Goal: Task Accomplishment & Management: Use online tool/utility

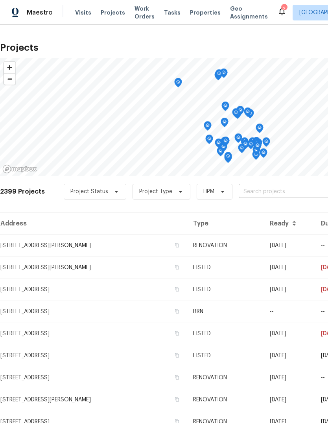
click at [269, 194] on input "text" at bounding box center [284, 192] width 90 height 12
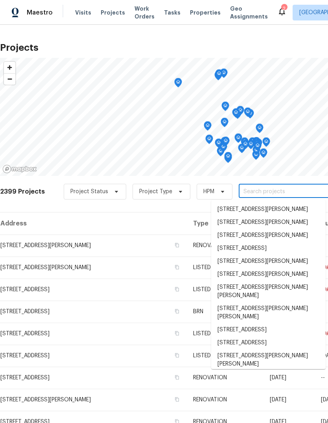
type input "4"
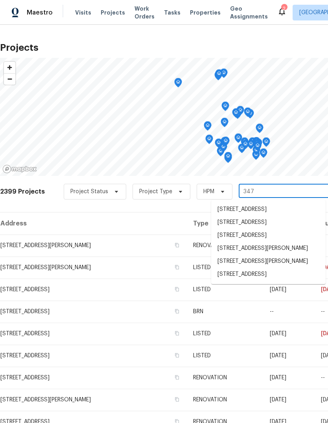
type input "3471"
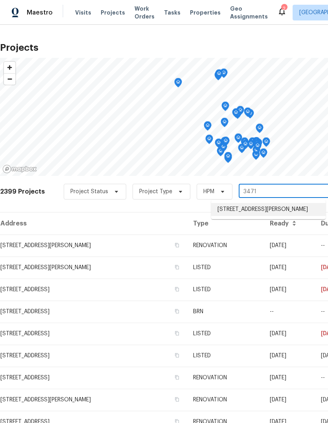
click at [255, 209] on li "[STREET_ADDRESS][PERSON_NAME]" at bounding box center [268, 209] width 115 height 13
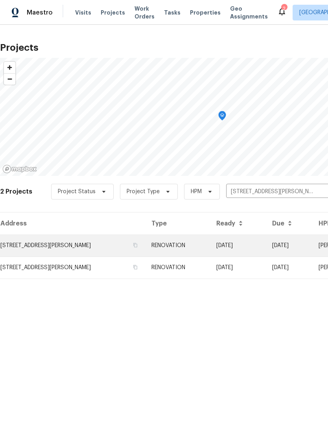
click at [65, 246] on td "[STREET_ADDRESS][PERSON_NAME]" at bounding box center [72, 246] width 145 height 22
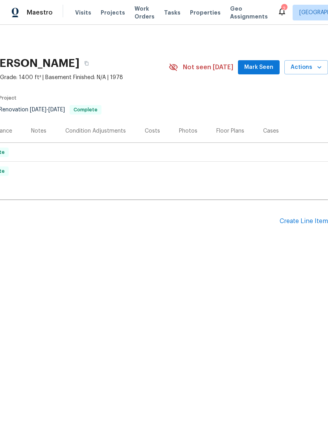
scroll to position [0, 116]
click at [308, 68] on span "Actions" at bounding box center [306, 68] width 31 height 10
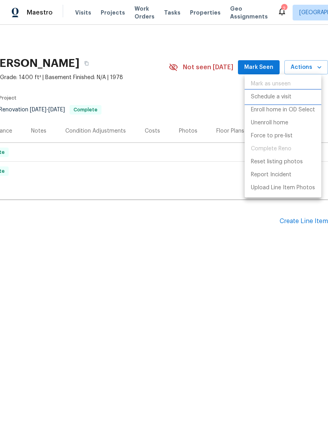
click at [285, 99] on p "Schedule a visit" at bounding box center [271, 97] width 41 height 8
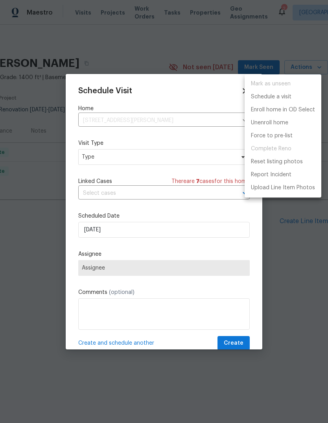
click at [114, 160] on div at bounding box center [164, 211] width 328 height 423
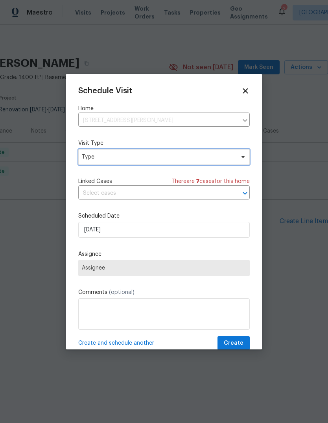
click at [137, 160] on span "Type" at bounding box center [158, 157] width 153 height 8
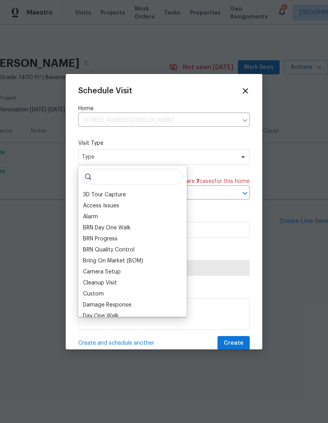
scroll to position [0, 0]
click at [115, 192] on div "3D Tour Capture" at bounding box center [104, 195] width 43 height 8
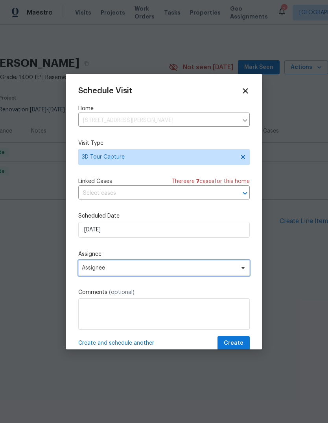
click at [126, 271] on span "Assignee" at bounding box center [159, 268] width 154 height 6
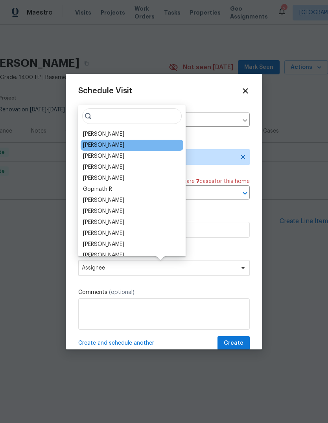
click at [114, 148] on div "[PERSON_NAME]" at bounding box center [103, 145] width 41 height 8
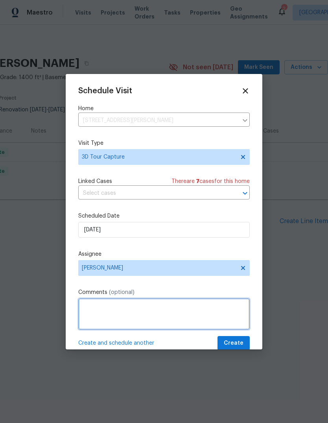
click at [143, 318] on textarea at bounding box center [164, 313] width 172 height 31
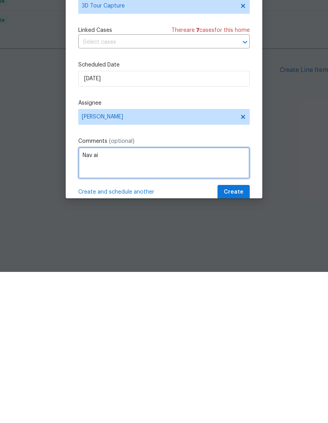
type textarea "Nav ai"
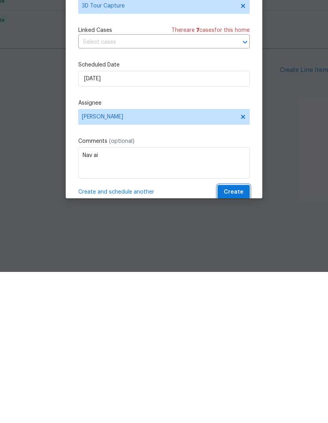
click at [238, 336] on button "Create" at bounding box center [234, 343] width 32 height 15
